Goal: Task Accomplishment & Management: Manage account settings

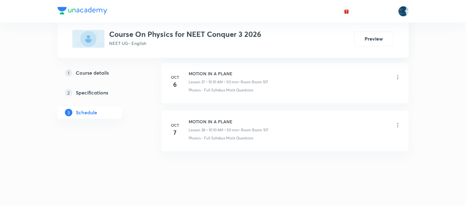
scroll to position [2115, 0]
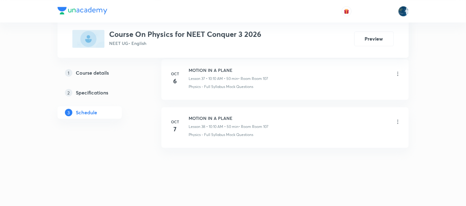
click at [396, 125] on icon at bounding box center [398, 122] width 6 height 6
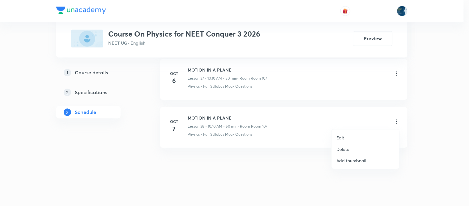
click at [274, 157] on div at bounding box center [234, 103] width 469 height 206
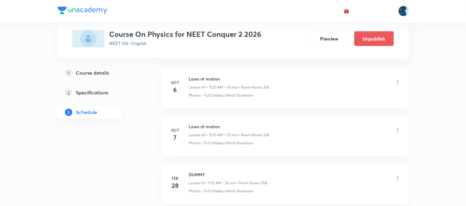
scroll to position [3259, 0]
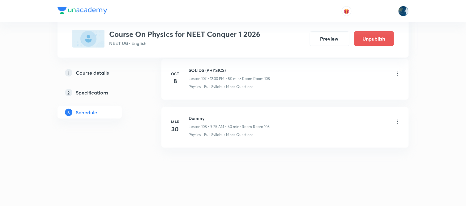
scroll to position [5482, 0]
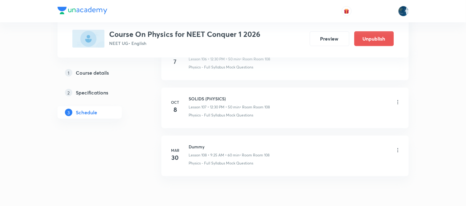
click at [397, 105] on icon at bounding box center [398, 102] width 6 height 6
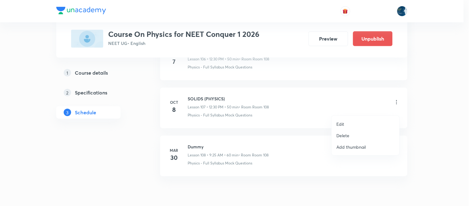
click at [364, 138] on li "Delete" at bounding box center [366, 135] width 68 height 11
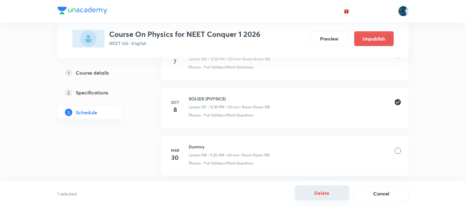
click at [326, 189] on button "Delete" at bounding box center [322, 192] width 54 height 15
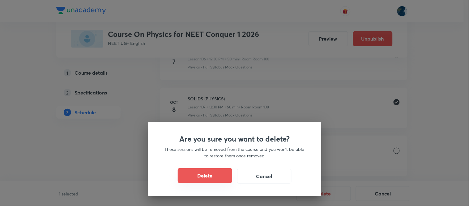
click at [216, 178] on button "Delete" at bounding box center [205, 175] width 54 height 15
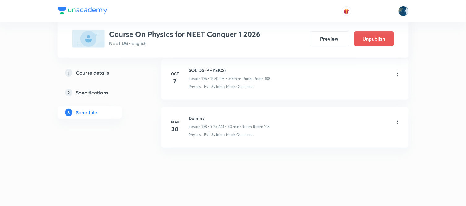
scroll to position [5468, 0]
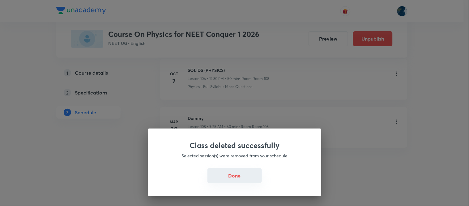
click at [241, 178] on button "Done" at bounding box center [235, 175] width 54 height 15
